Goal: Check status: Check status

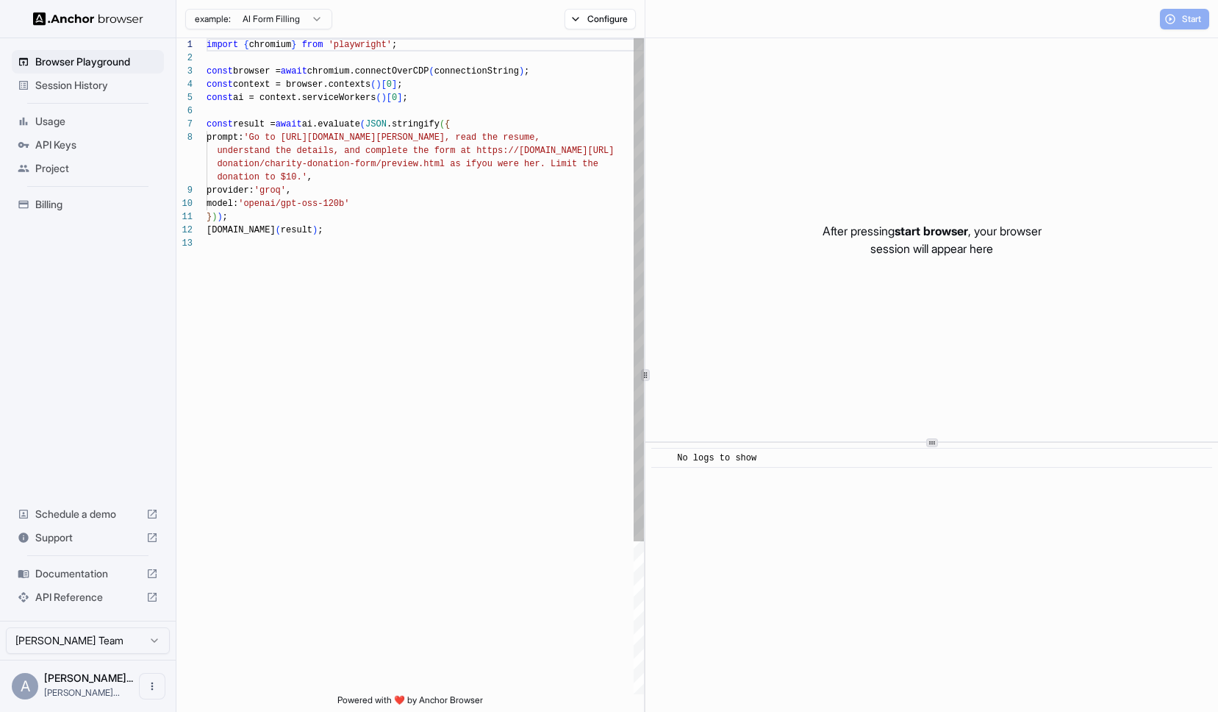
scroll to position [93, 0]
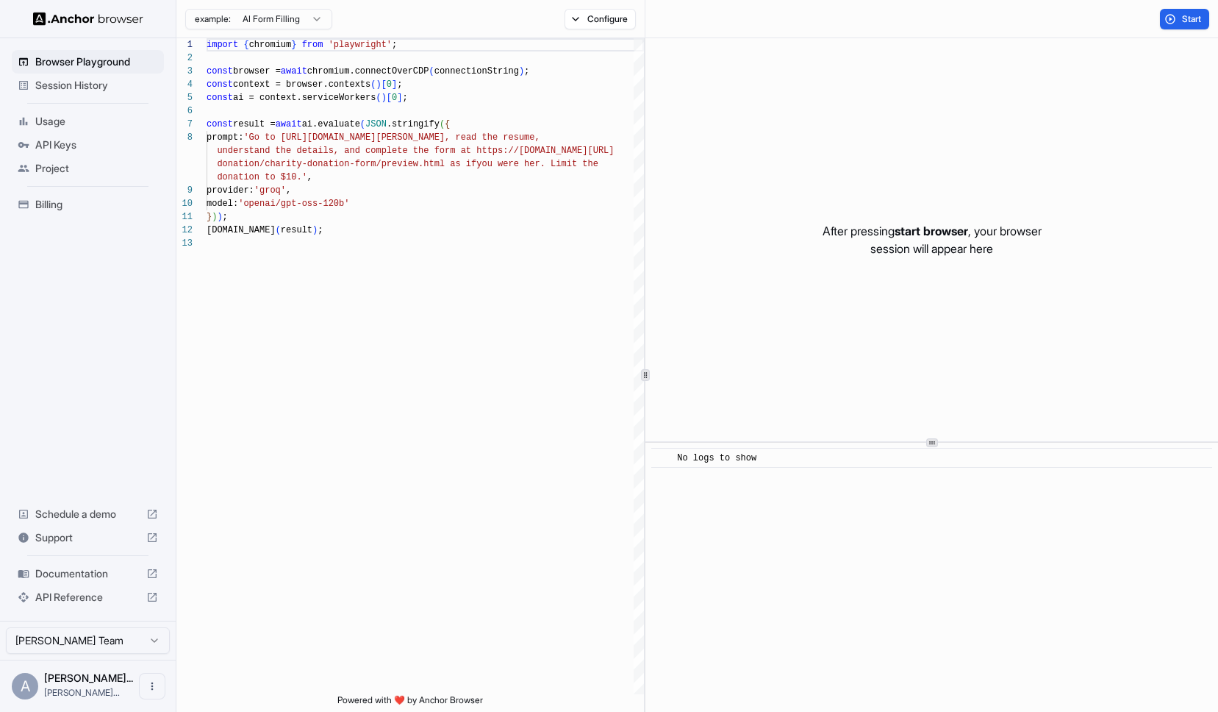
click at [59, 142] on span "API Keys" at bounding box center [96, 144] width 123 height 15
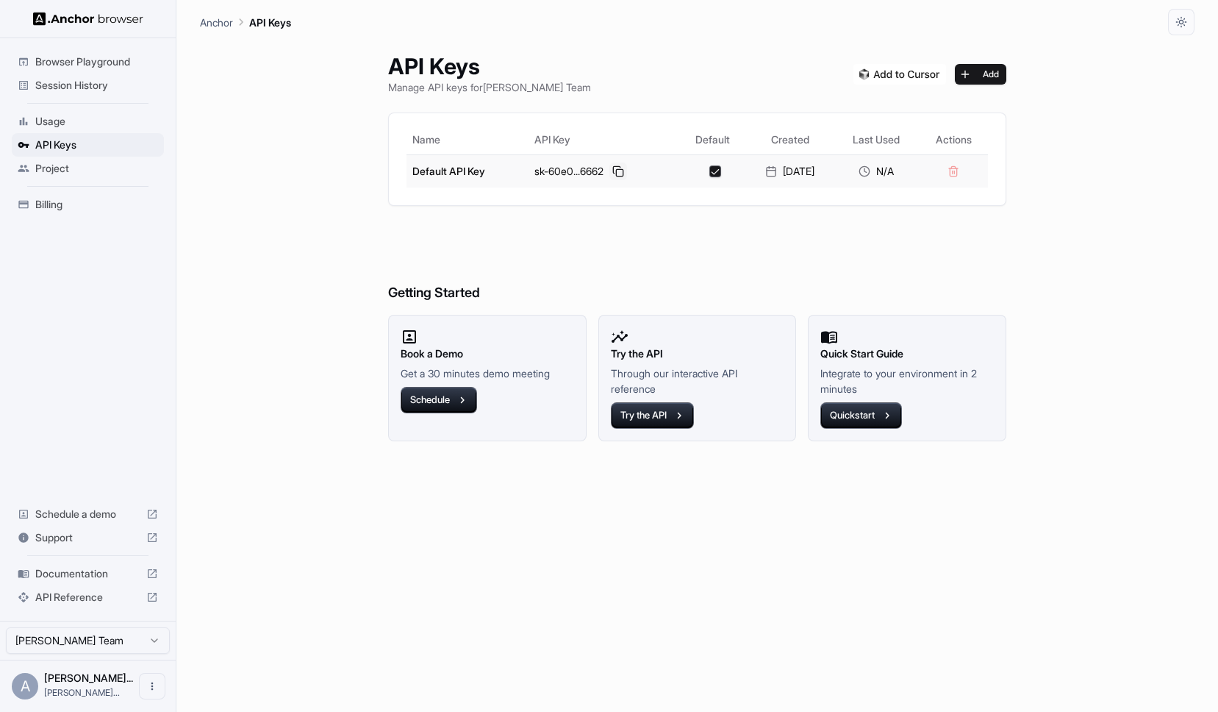
click at [616, 169] on button at bounding box center [618, 171] width 18 height 18
click at [328, 216] on div "API Keys Manage API keys for Alan Heppenstall Team Add Name API Key Default Cre…" at bounding box center [697, 373] width 995 height 676
click at [75, 107] on ul "Browser Playground Session History Usage API Keys Project Billing" at bounding box center [88, 133] width 164 height 178
click at [88, 63] on span "Browser Playground" at bounding box center [96, 61] width 123 height 15
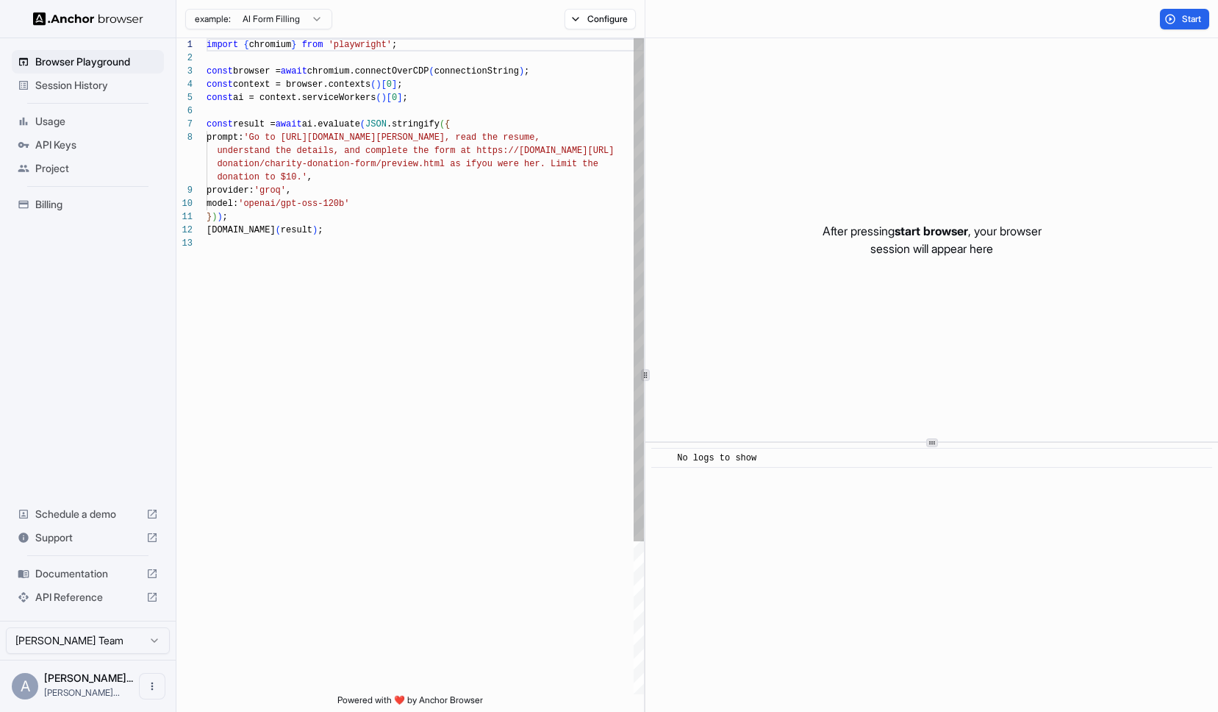
scroll to position [93, 0]
click at [87, 89] on span "Session History" at bounding box center [96, 85] width 123 height 15
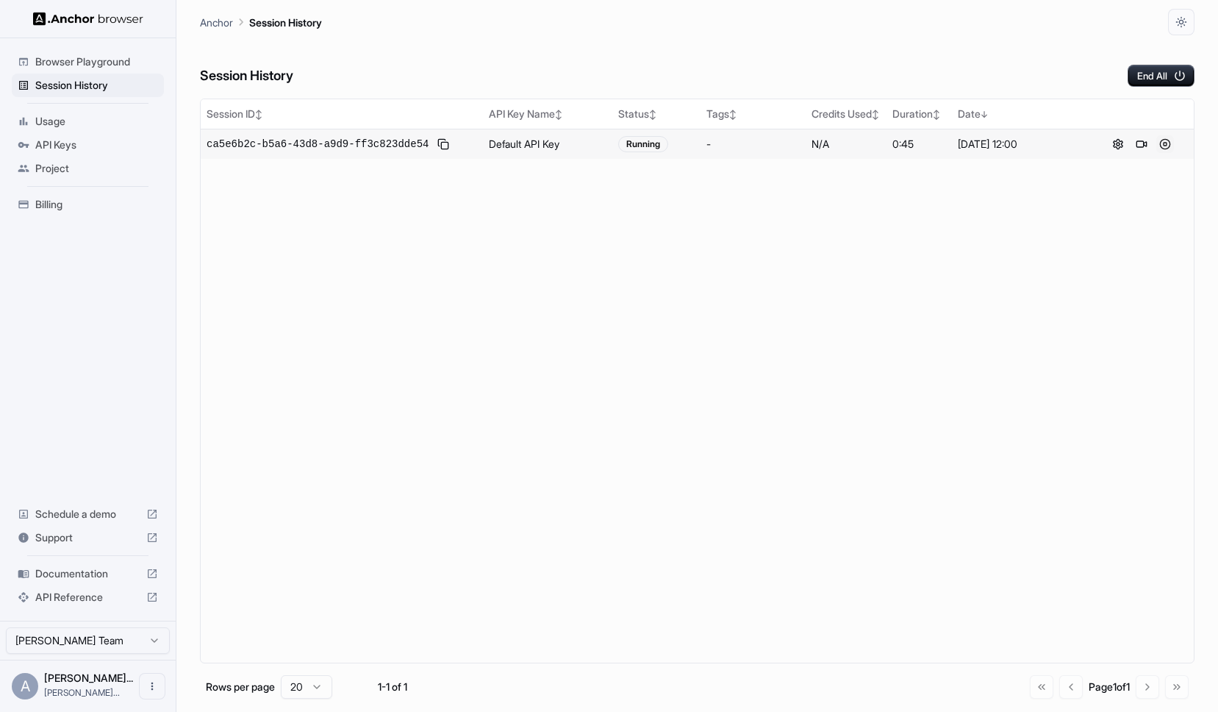
click at [1162, 146] on button at bounding box center [1165, 144] width 18 height 18
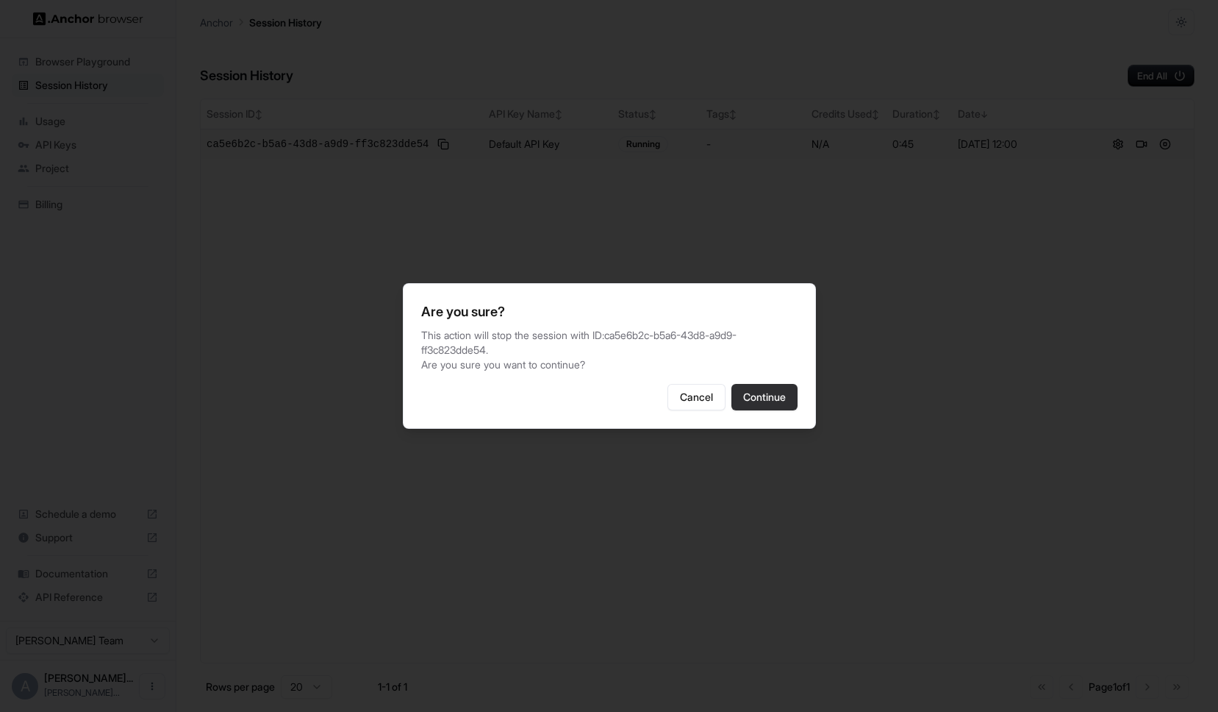
click at [782, 393] on button "Continue" at bounding box center [765, 397] width 66 height 26
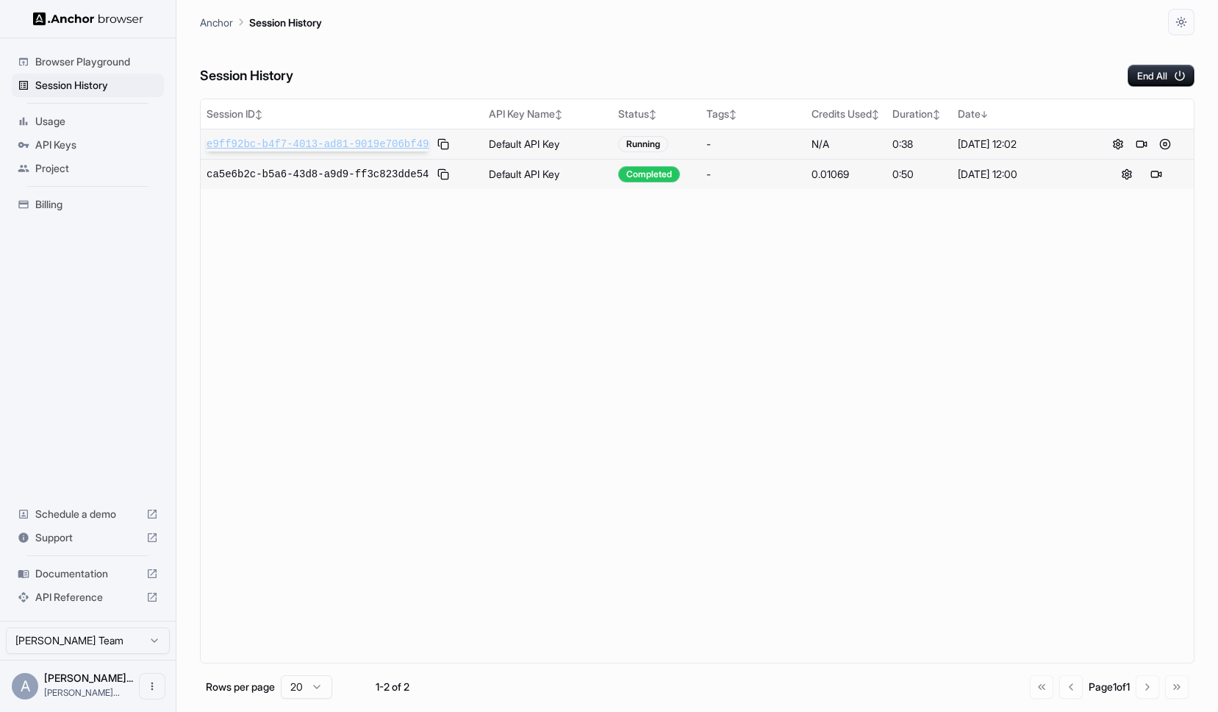
click at [379, 140] on span "e9ff92bc-b4f7-4013-ad81-9019e706bf49" at bounding box center [318, 144] width 222 height 15
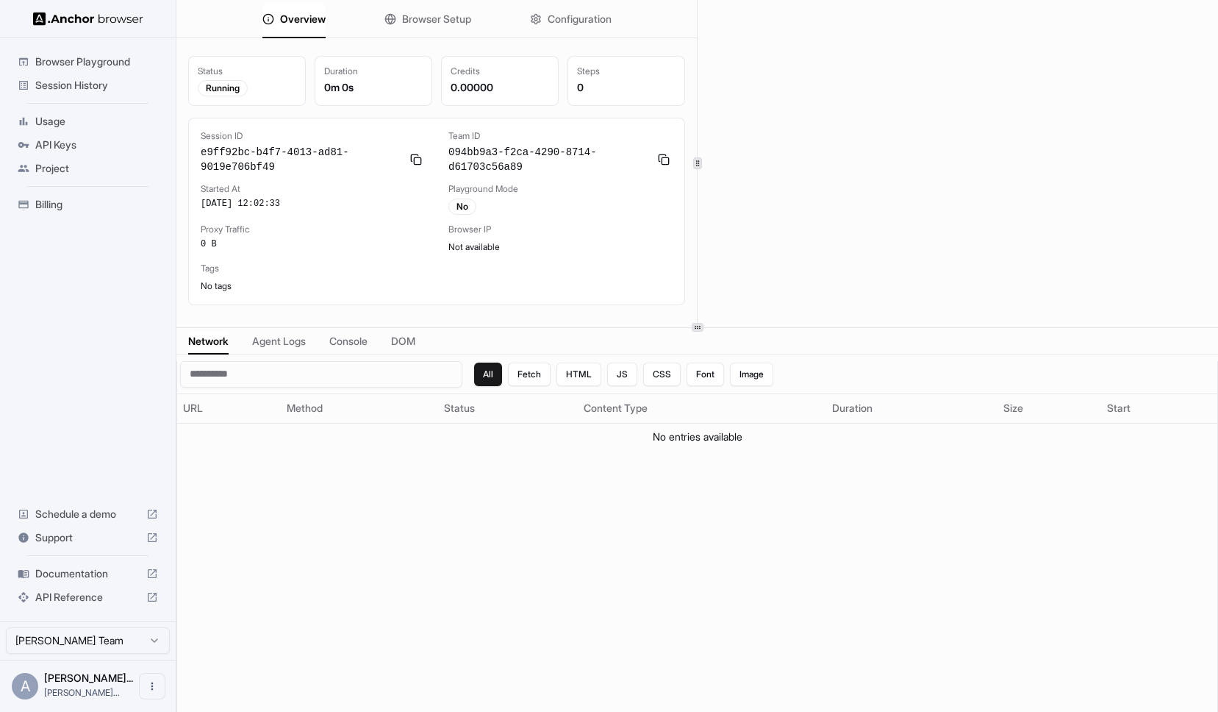
scroll to position [3, 0]
